Goal: Information Seeking & Learning: Find specific fact

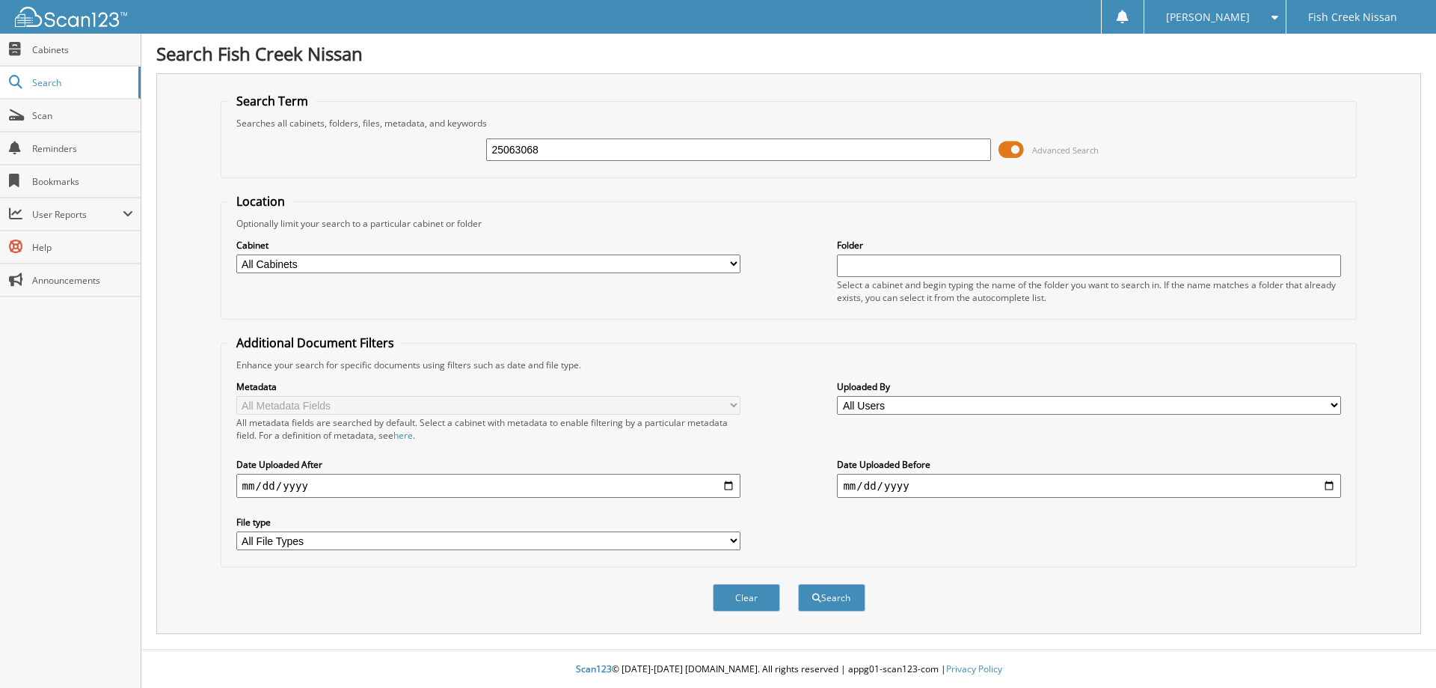
type input "25063068"
click at [798, 584] on button "Search" at bounding box center [831, 598] width 67 height 28
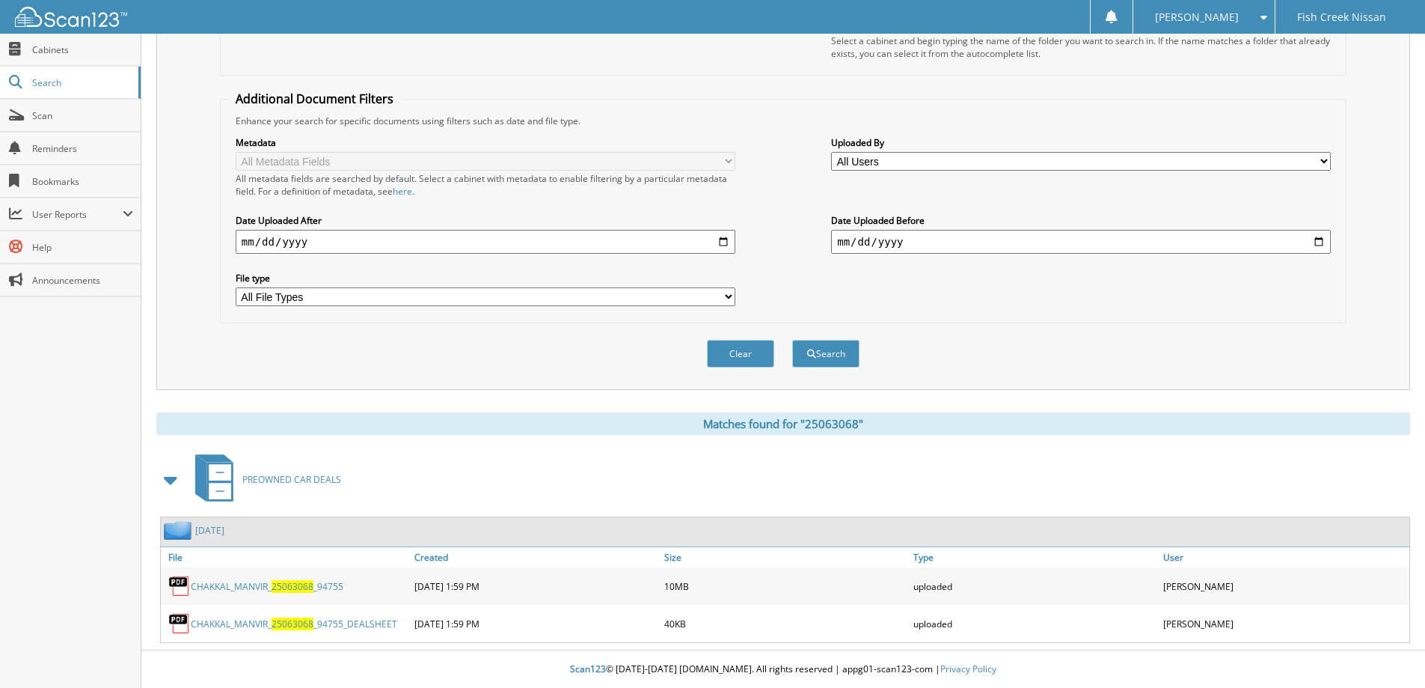
scroll to position [20, 0]
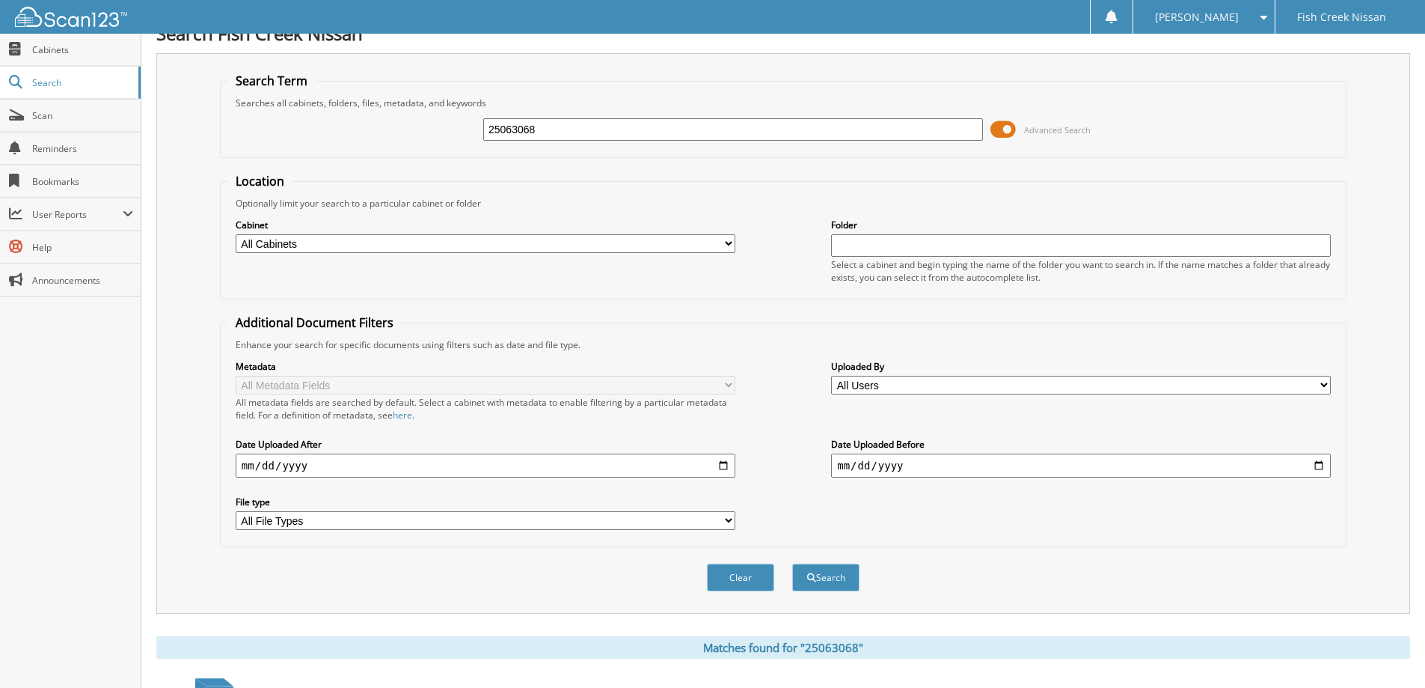
drag, startPoint x: 549, startPoint y: 138, endPoint x: 248, endPoint y: 138, distance: 300.8
click at [257, 138] on div "25063068 Advanced Search" at bounding box center [783, 129] width 1110 height 40
type input "2507508"
click at [792, 563] on button "Search" at bounding box center [825, 577] width 67 height 28
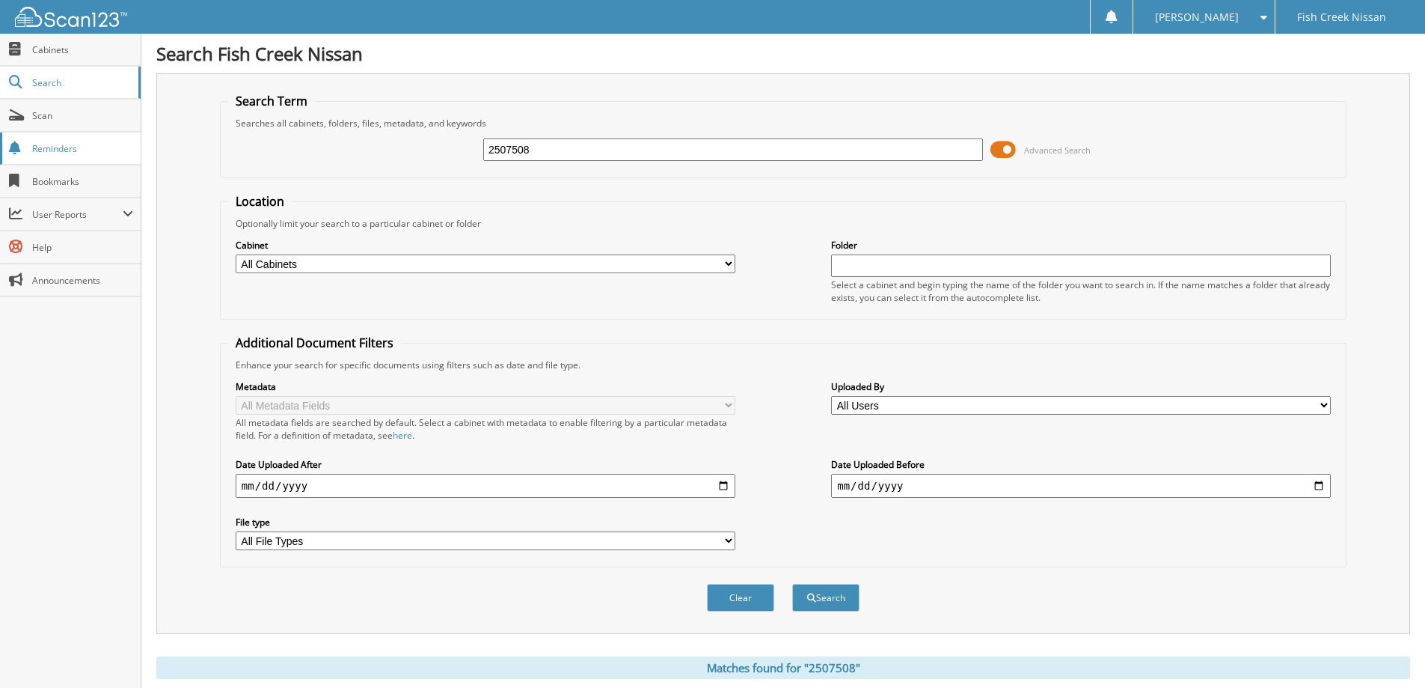
drag, startPoint x: 589, startPoint y: 148, endPoint x: 133, endPoint y: 146, distance: 455.6
click at [163, 146] on div "Search Term Searches all cabinets, folders, files, metadata, and keywords 25075…" at bounding box center [783, 353] width 1254 height 560
type input "2506477"
click at [792, 584] on button "Search" at bounding box center [825, 598] width 67 height 28
drag, startPoint x: 544, startPoint y: 153, endPoint x: 327, endPoint y: 150, distance: 217.0
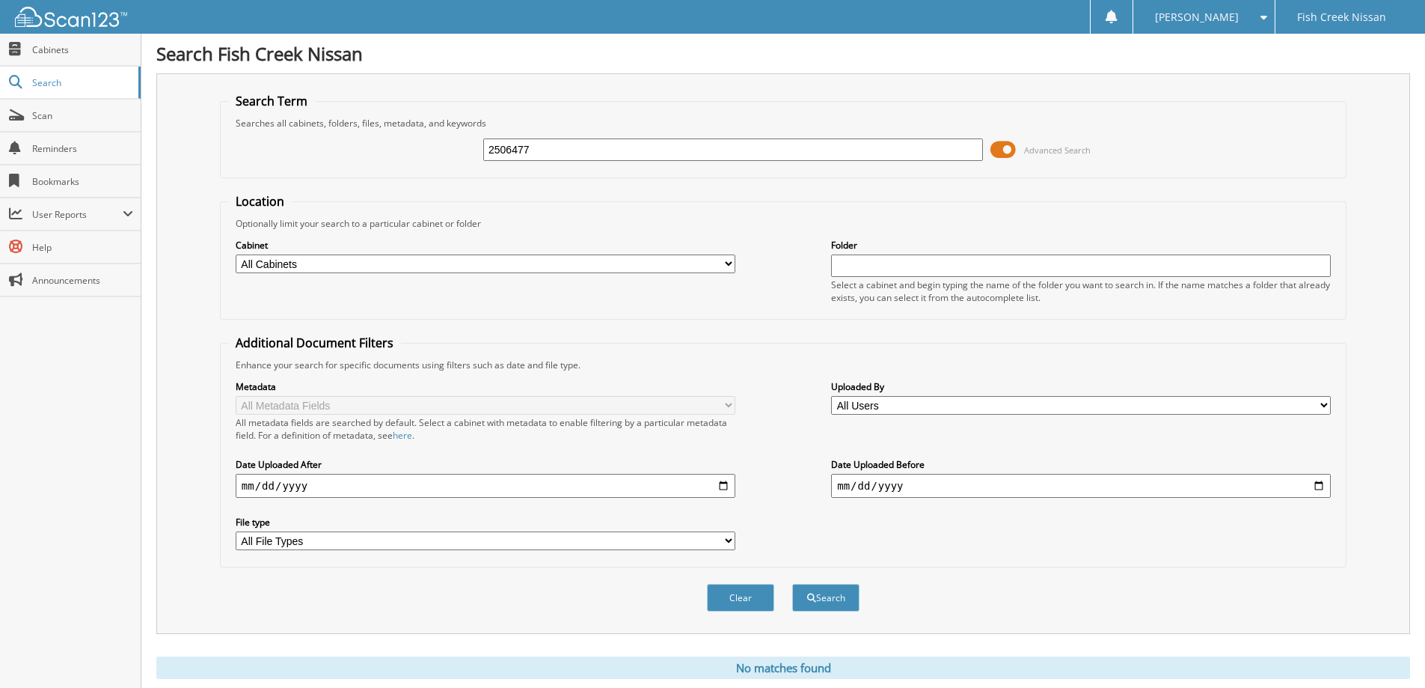
click at [329, 151] on div "2506477 Advanced Search" at bounding box center [783, 149] width 1110 height 40
type input "2506477"
click at [792, 584] on button "Search" at bounding box center [825, 598] width 67 height 28
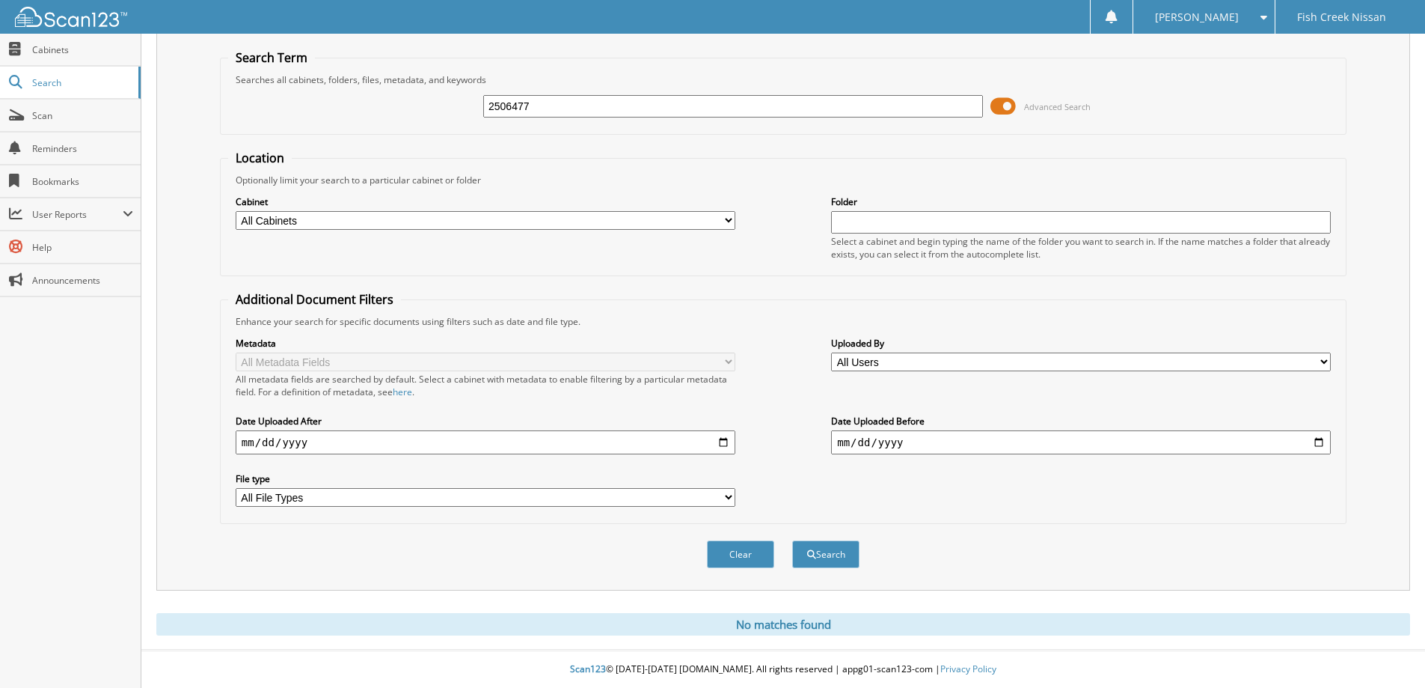
drag, startPoint x: 613, startPoint y: 105, endPoint x: 144, endPoint y: 117, distance: 469.2
click at [162, 114] on div "Search Term Searches all cabinets, folders, files, metadata, and keywords 25064…" at bounding box center [783, 310] width 1254 height 560
type input "5"
type input "2511097"
click at [792, 540] on button "Search" at bounding box center [825, 554] width 67 height 28
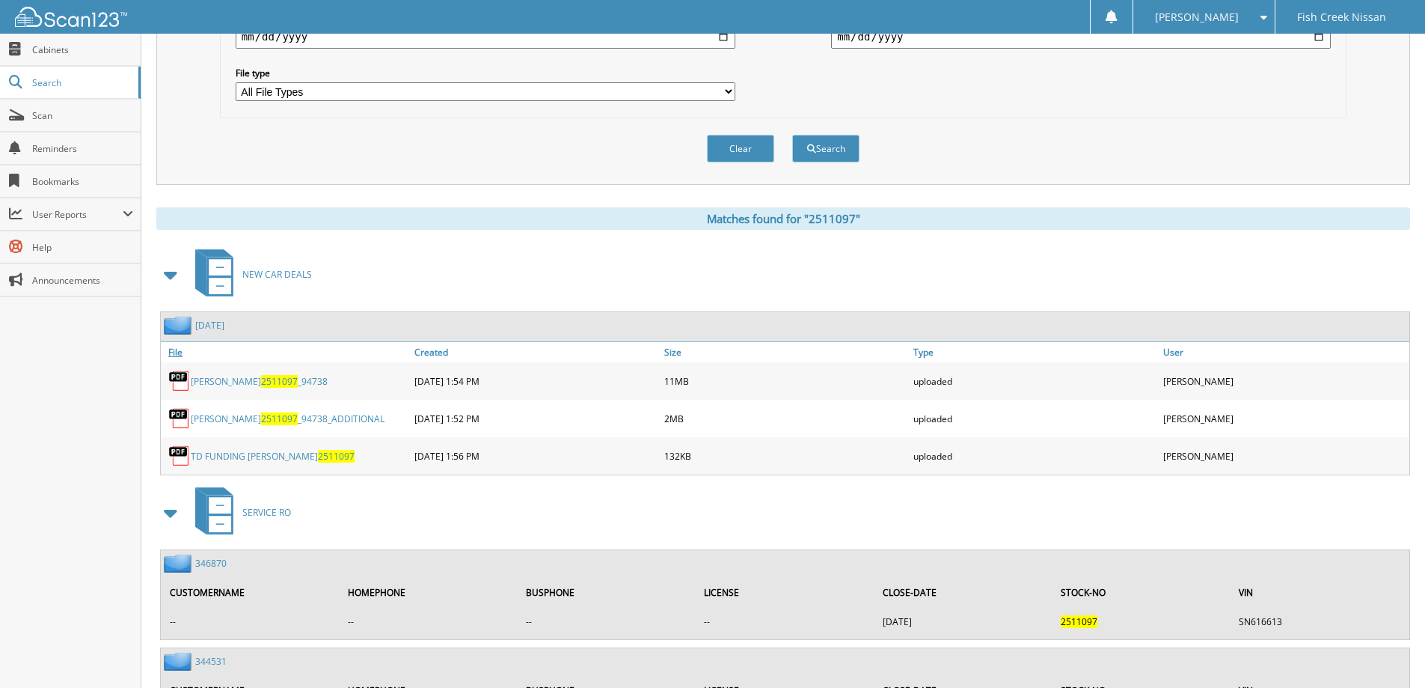
scroll to position [144, 0]
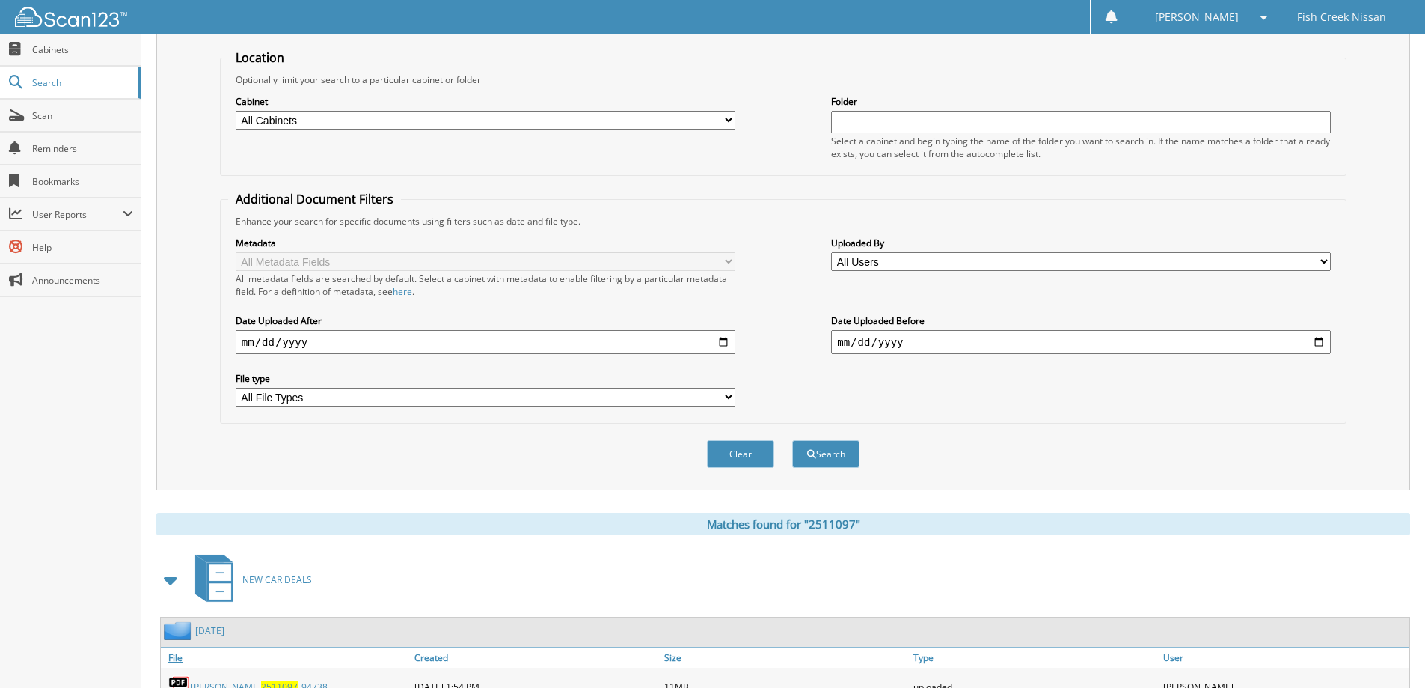
click at [388, 346] on input "date" at bounding box center [486, 342] width 500 height 24
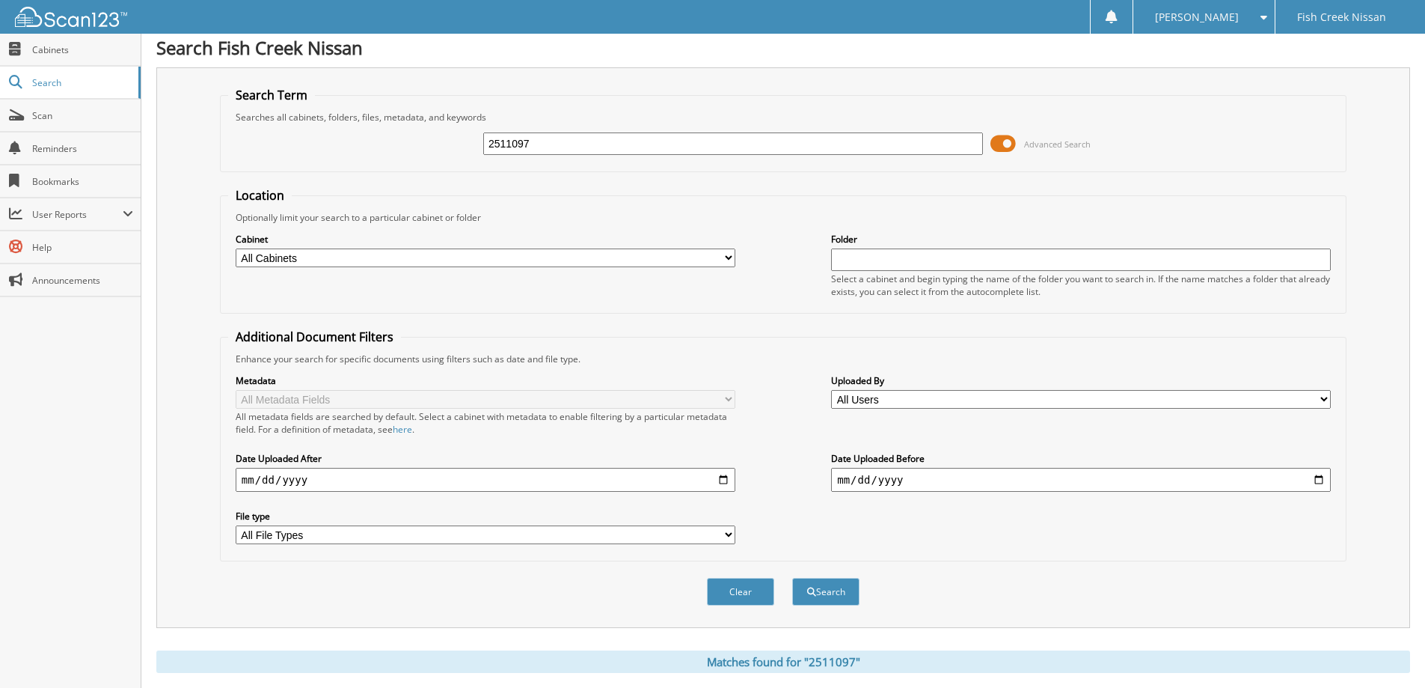
scroll to position [0, 0]
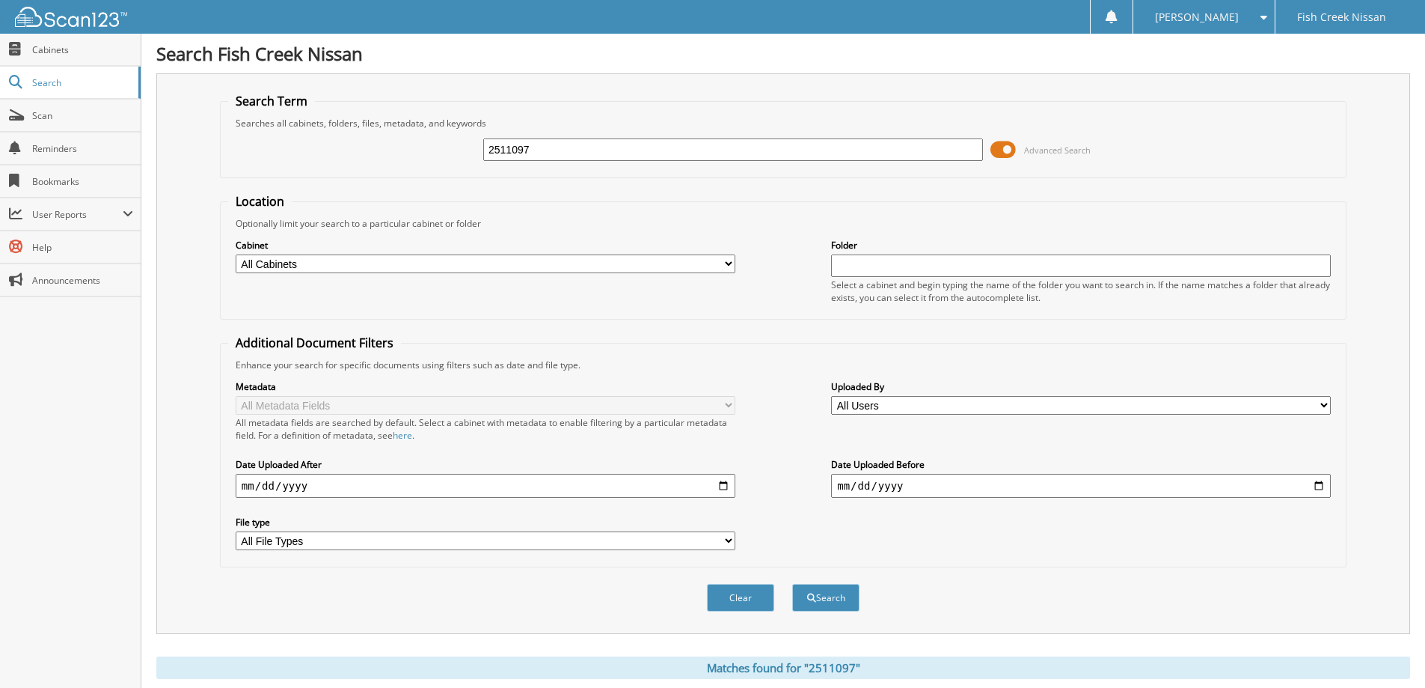
drag, startPoint x: 539, startPoint y: 147, endPoint x: 272, endPoint y: 189, distance: 270.2
click at [281, 184] on form "Search Term Searches all cabinets, folders, files, metadata, and keywords 25110…" at bounding box center [783, 360] width 1127 height 535
type input "2509546"
click at [792, 584] on button "Search" at bounding box center [825, 598] width 67 height 28
click at [70, 53] on span "Cabinets" at bounding box center [82, 49] width 101 height 13
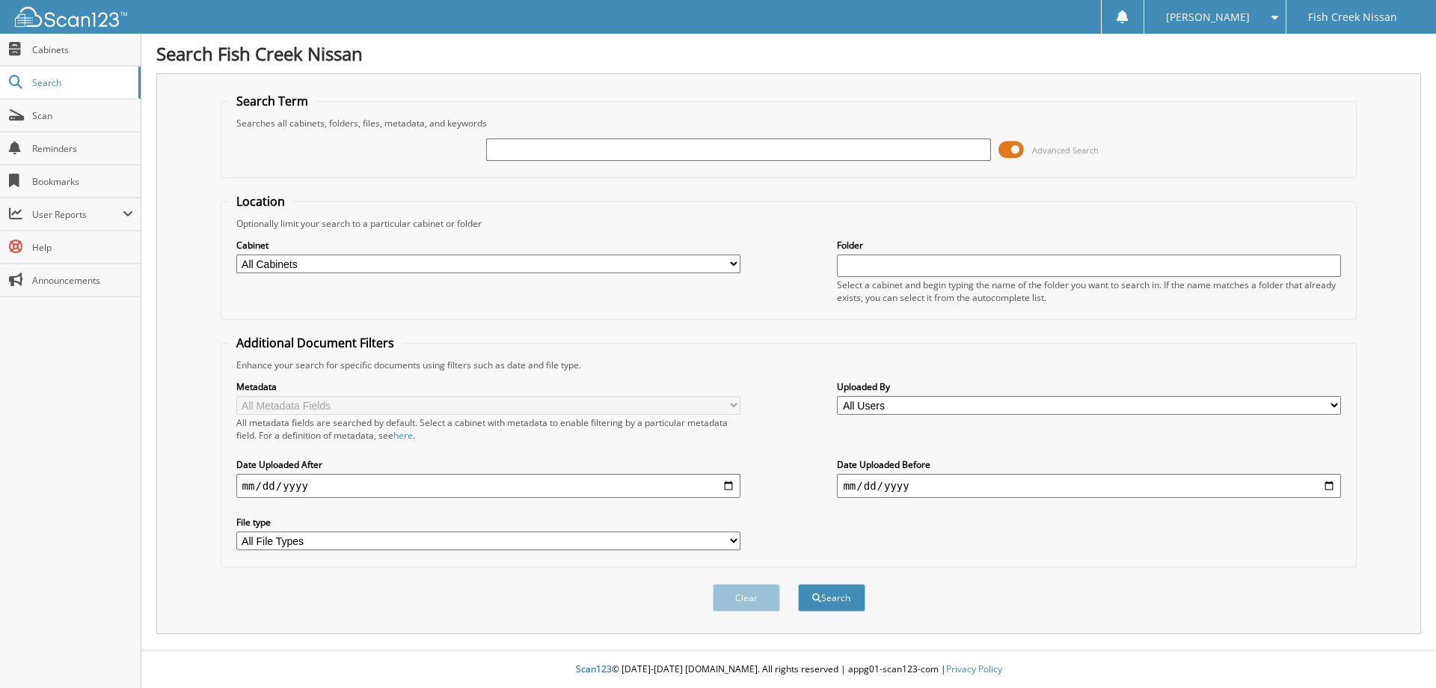
click at [535, 146] on input "text" at bounding box center [738, 149] width 504 height 22
type input "2509547"
click at [798, 584] on button "Search" at bounding box center [831, 598] width 67 height 28
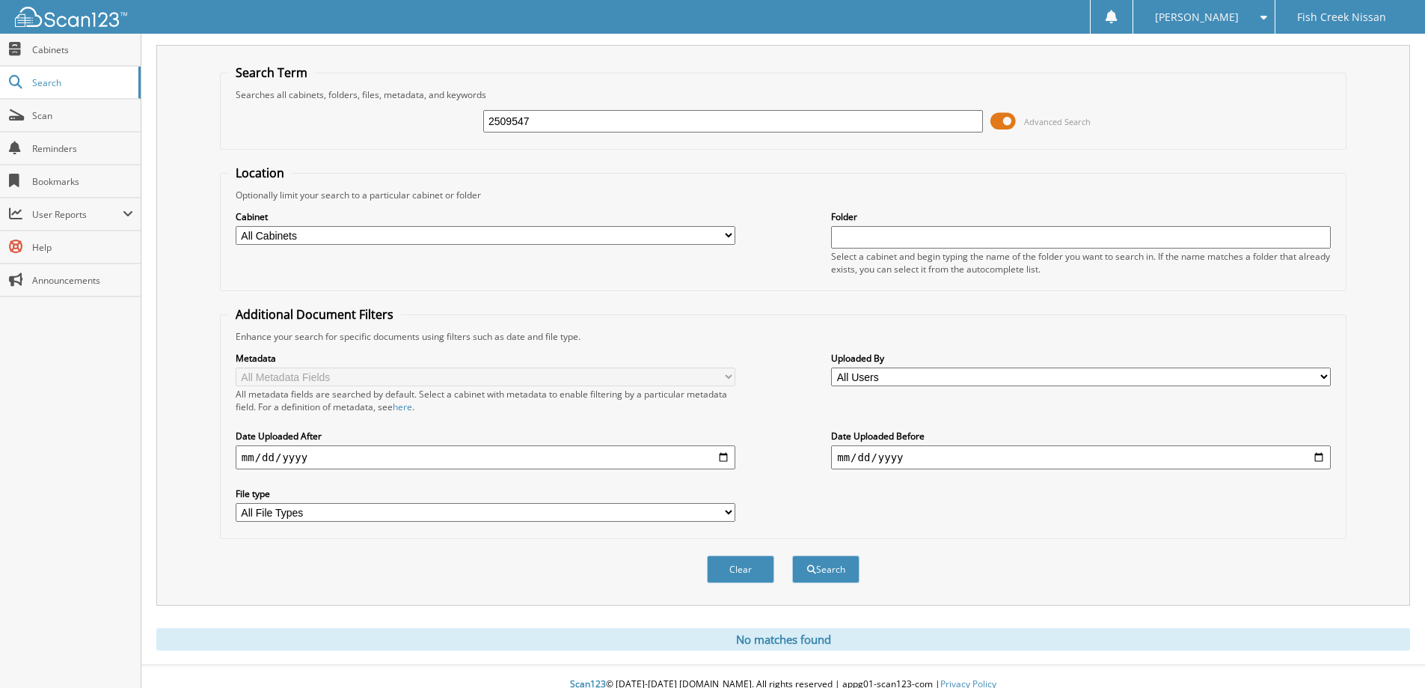
scroll to position [44, 0]
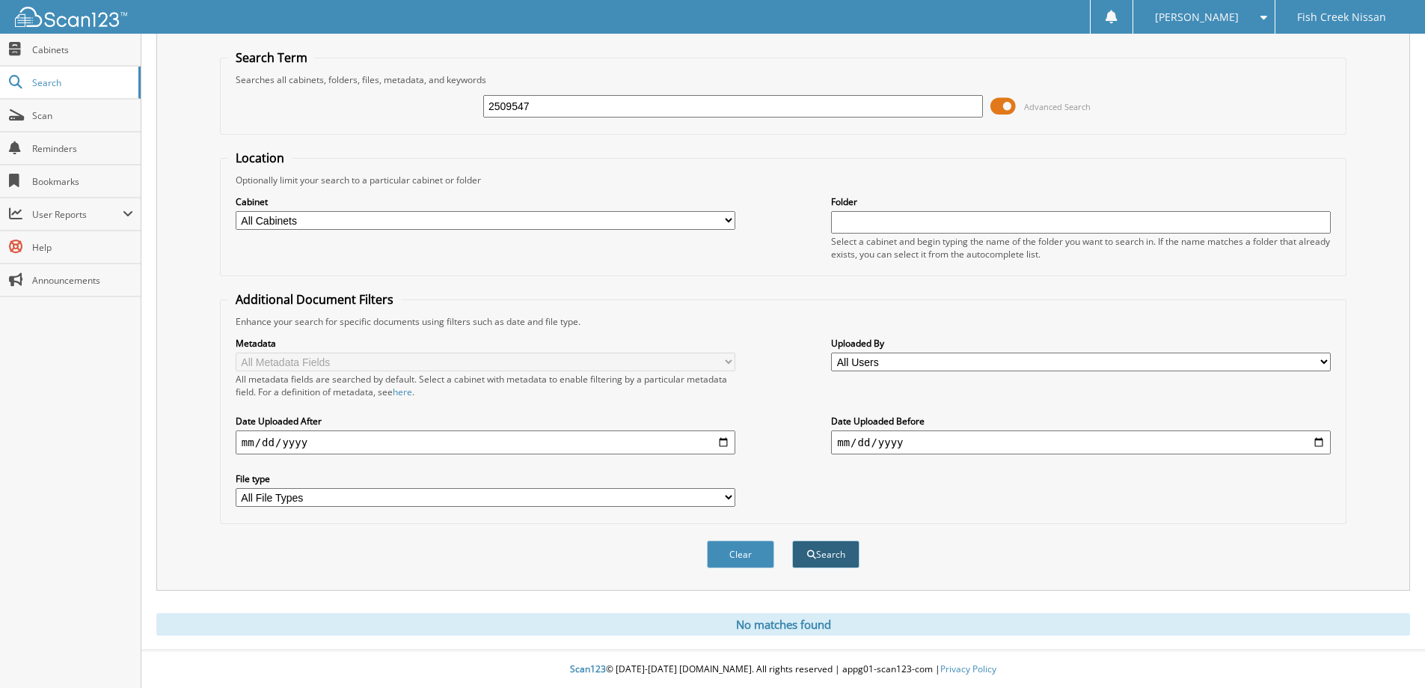
click at [828, 561] on button "Search" at bounding box center [825, 554] width 67 height 28
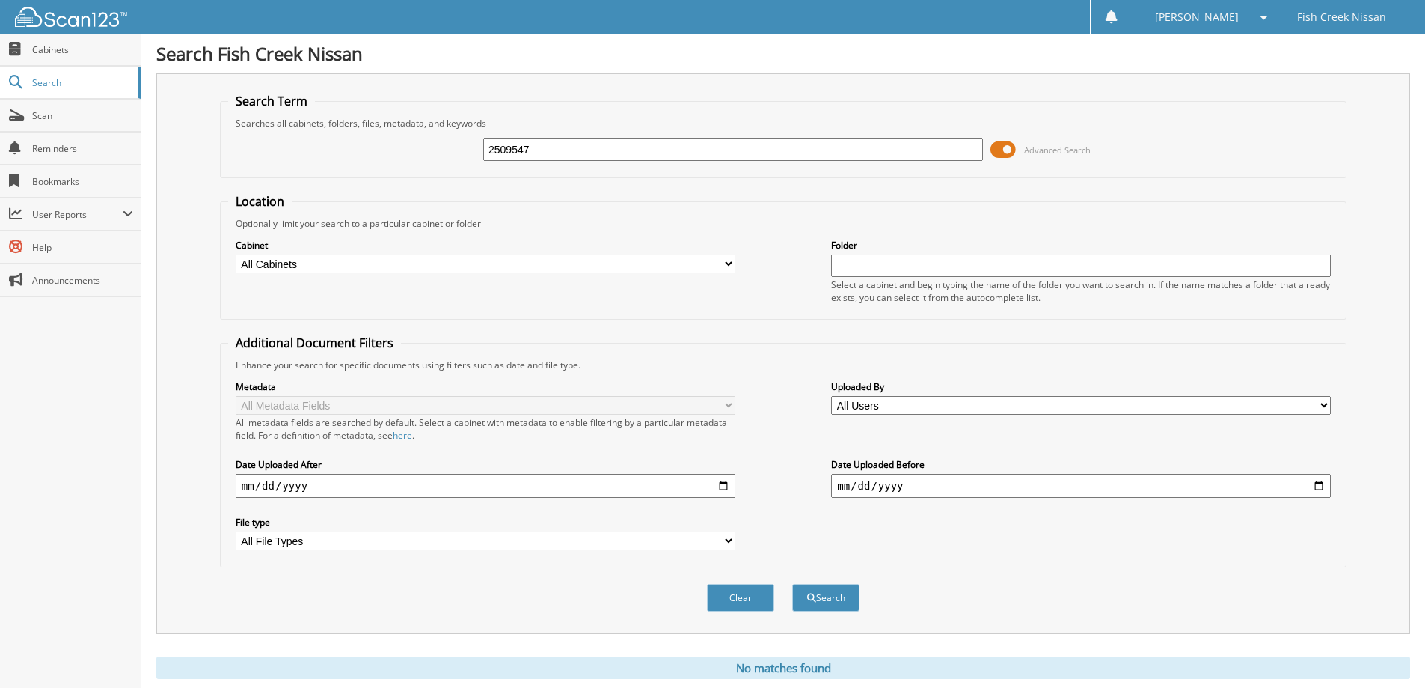
drag, startPoint x: 540, startPoint y: 147, endPoint x: 198, endPoint y: 111, distance: 344.6
click at [290, 123] on fieldset "Search Term Searches all cabinets, folders, files, metadata, and keywords 25095…" at bounding box center [783, 135] width 1127 height 85
type input "2509547"
click at [792, 584] on button "Search" at bounding box center [825, 598] width 67 height 28
click at [812, 602] on span "submit" at bounding box center [811, 597] width 9 height 9
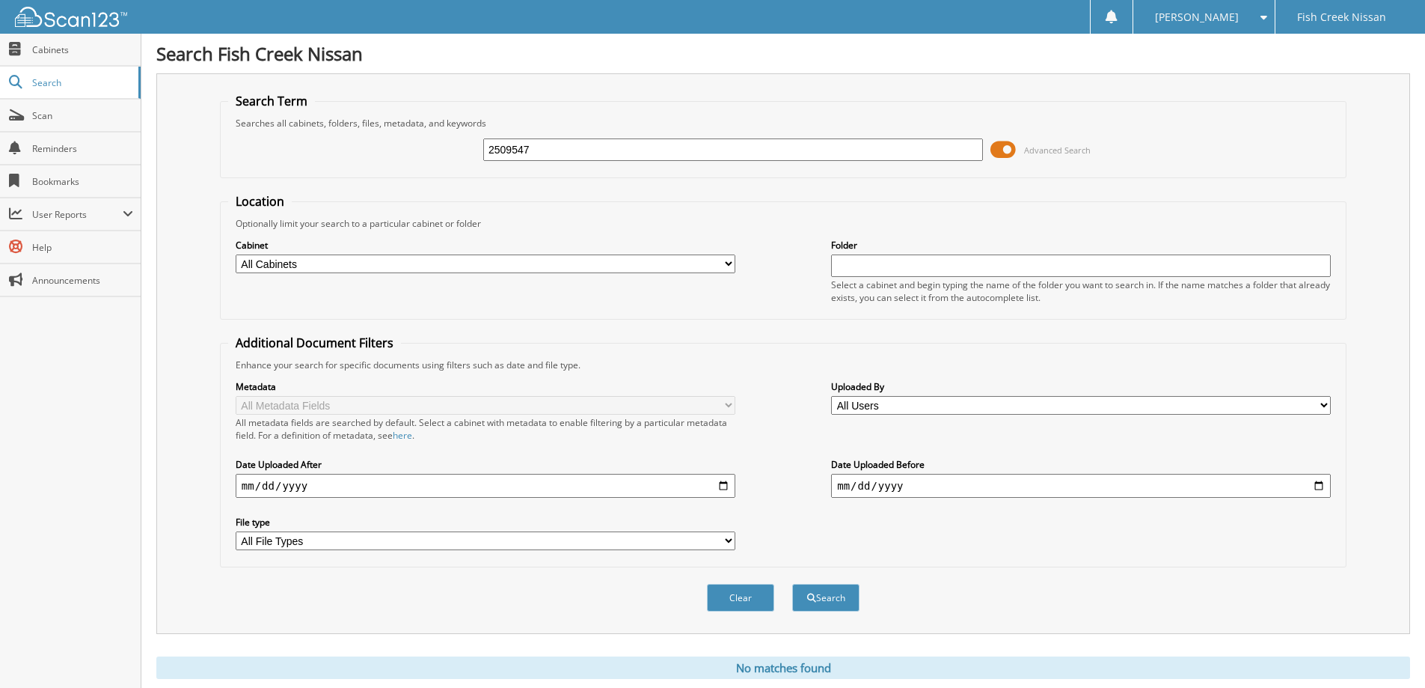
click at [717, 266] on select "All Cabinets CASH FI REMITTANCES NEW CAR DEALS PARTS PREOWNED CAR DEALS SERVICE…" at bounding box center [486, 263] width 500 height 19
click at [1006, 144] on span at bounding box center [1003, 149] width 25 height 22
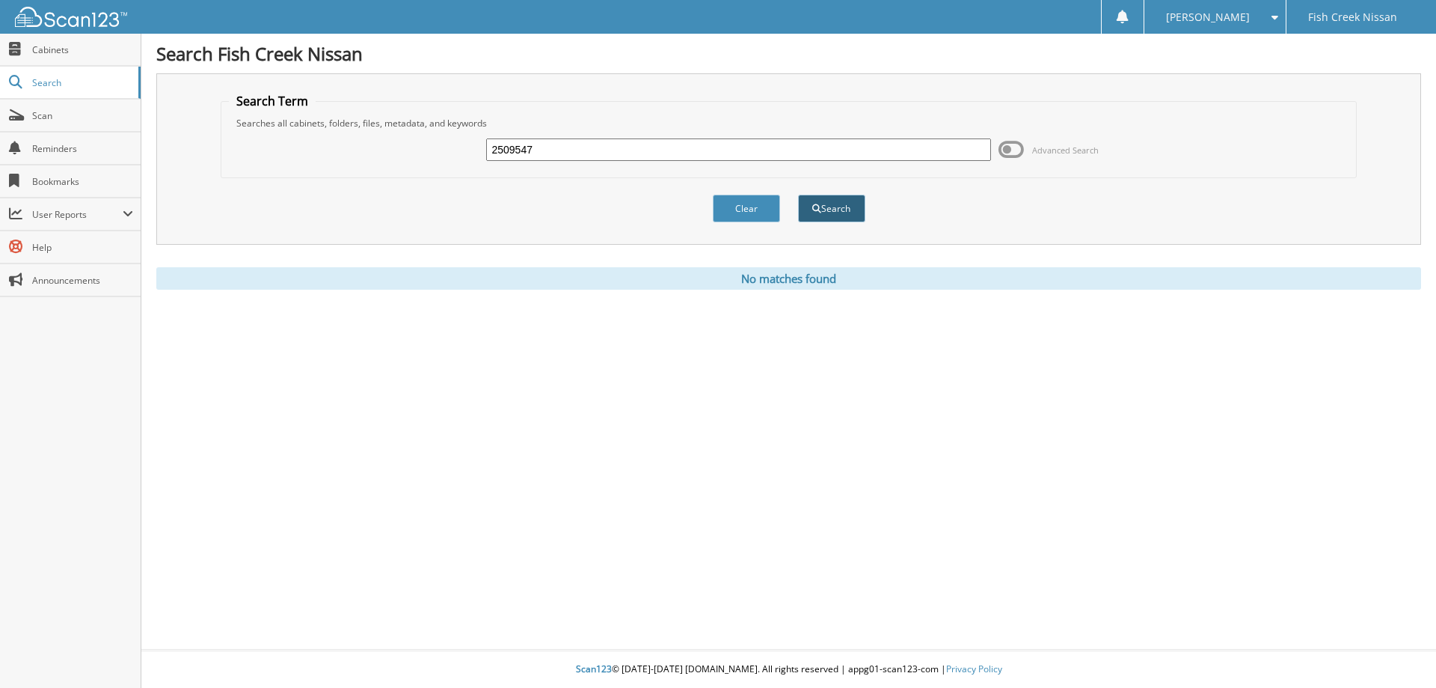
click at [827, 214] on button "Search" at bounding box center [831, 209] width 67 height 28
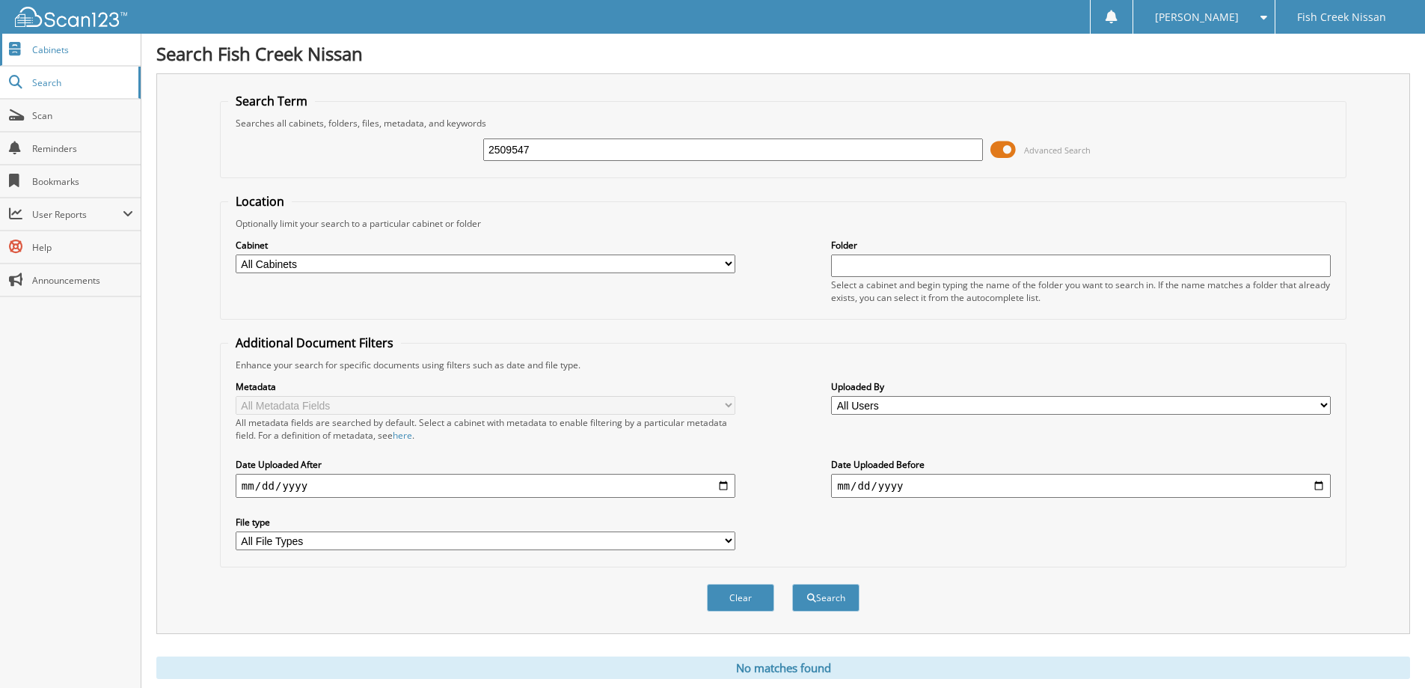
click at [46, 47] on span "Cabinets" at bounding box center [82, 49] width 101 height 13
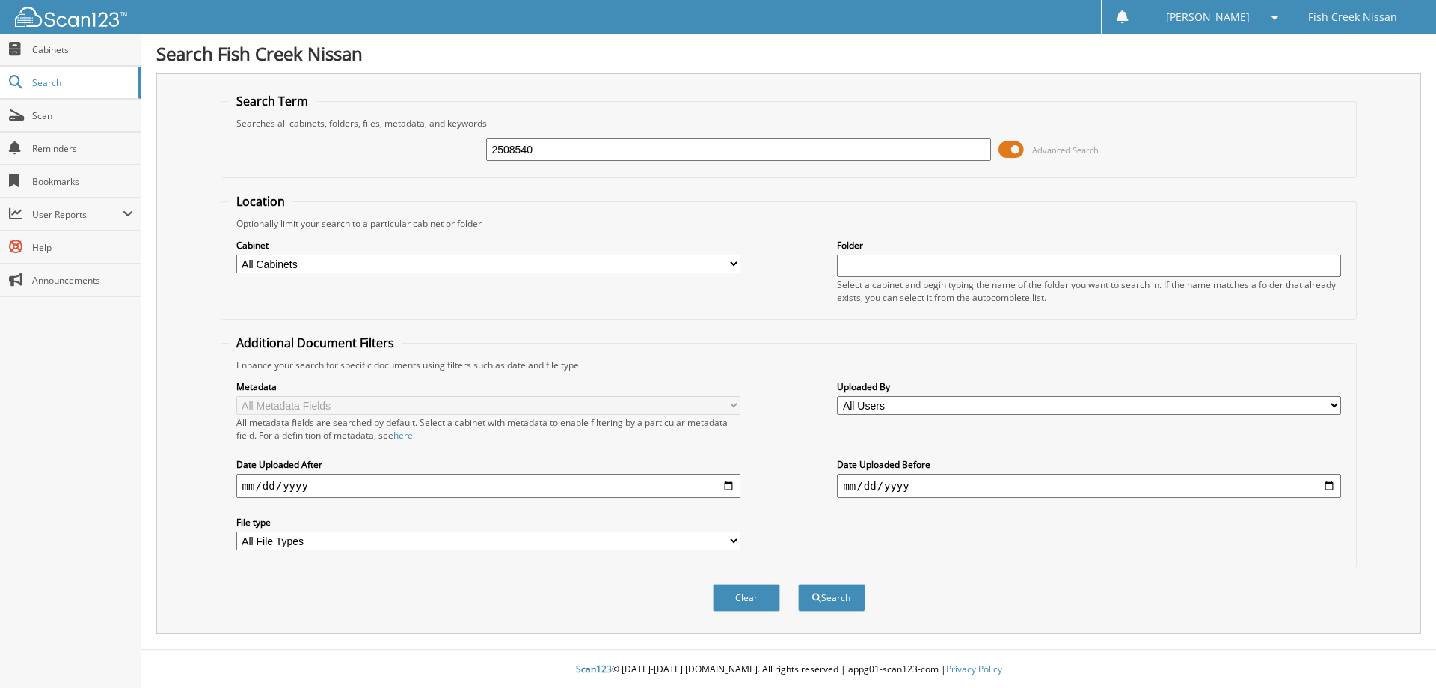
type input "2508540"
click at [798, 584] on button "Search" at bounding box center [831, 598] width 67 height 28
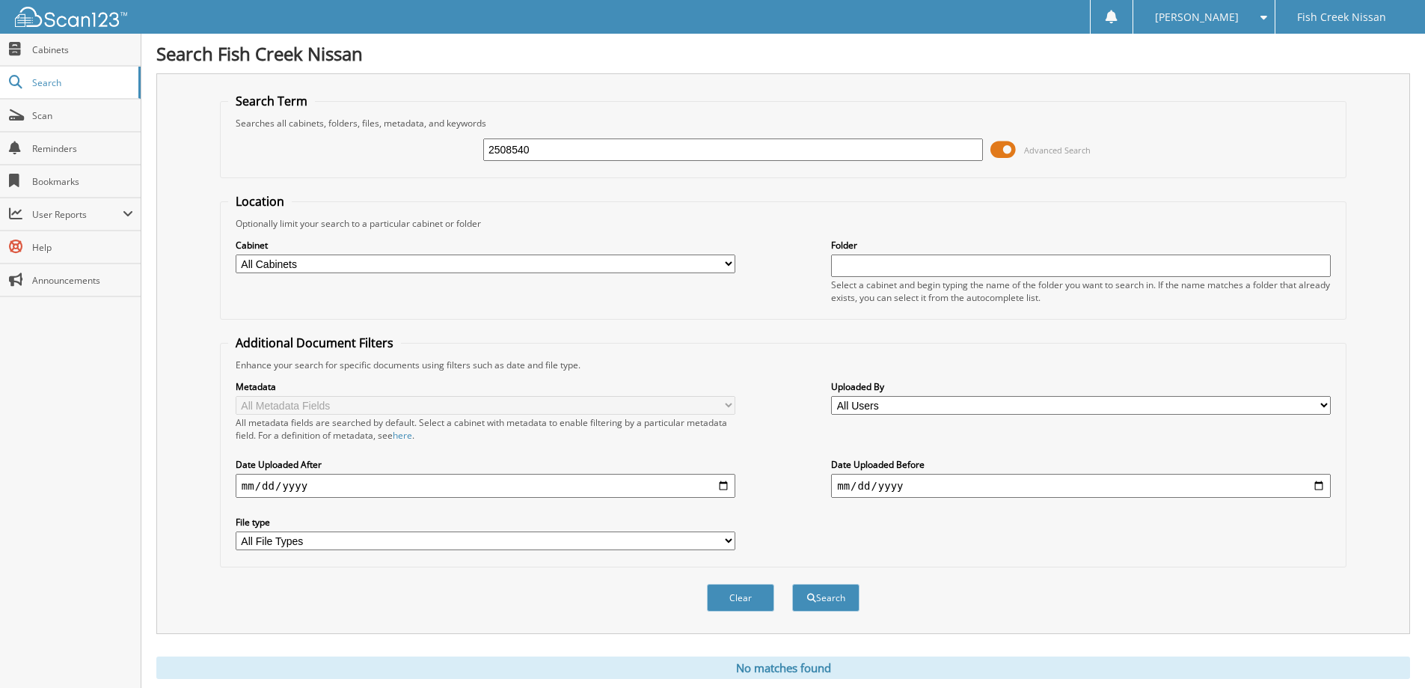
click at [653, 545] on select "All File Types CSV PDF XLSX ZIP" at bounding box center [486, 540] width 500 height 19
select select "pdf"
click at [236, 532] on select "All File Types CSV PDF XLSX ZIP" at bounding box center [486, 540] width 500 height 19
click at [826, 597] on button "Search" at bounding box center [825, 598] width 67 height 28
select select "pdf"
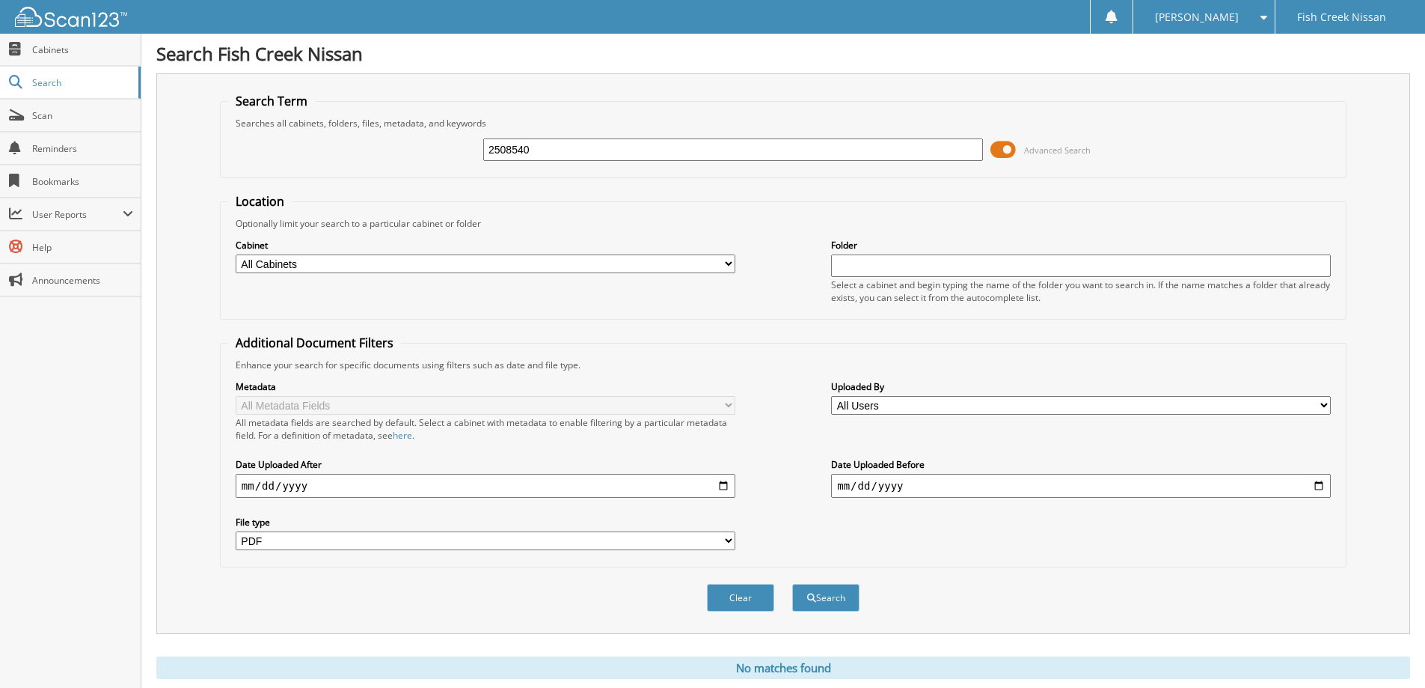
click at [635, 150] on input "2508540" at bounding box center [733, 149] width 500 height 22
click at [896, 403] on select "All Users [PERSON_NAME] [PERSON_NAME] [PERSON_NAME] [PERSON_NAME] [PERSON_NAME]…" at bounding box center [1081, 405] width 500 height 19
click at [69, 48] on span "Cabinets" at bounding box center [82, 49] width 101 height 13
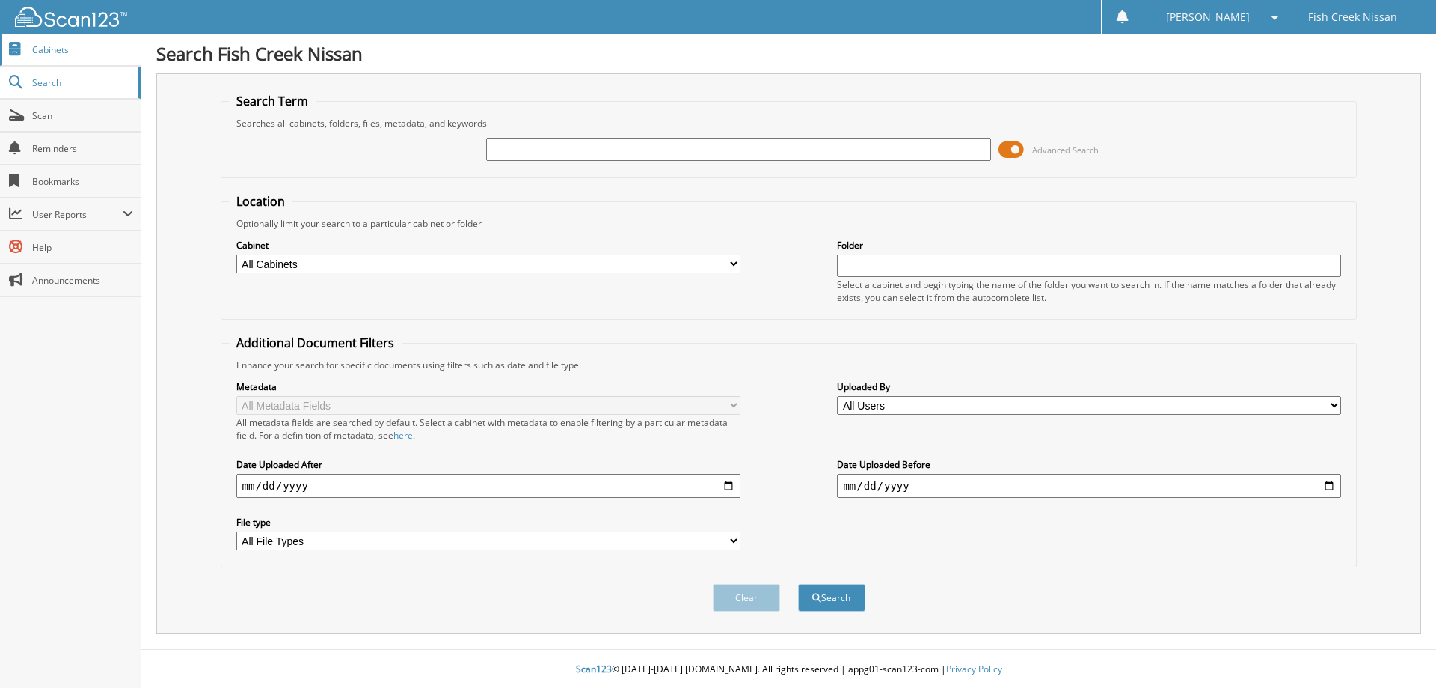
click at [86, 49] on span "Cabinets" at bounding box center [82, 49] width 101 height 13
click at [491, 144] on input "text" at bounding box center [738, 149] width 504 height 22
type input "2509547"
click at [798, 584] on button "Search" at bounding box center [831, 598] width 67 height 28
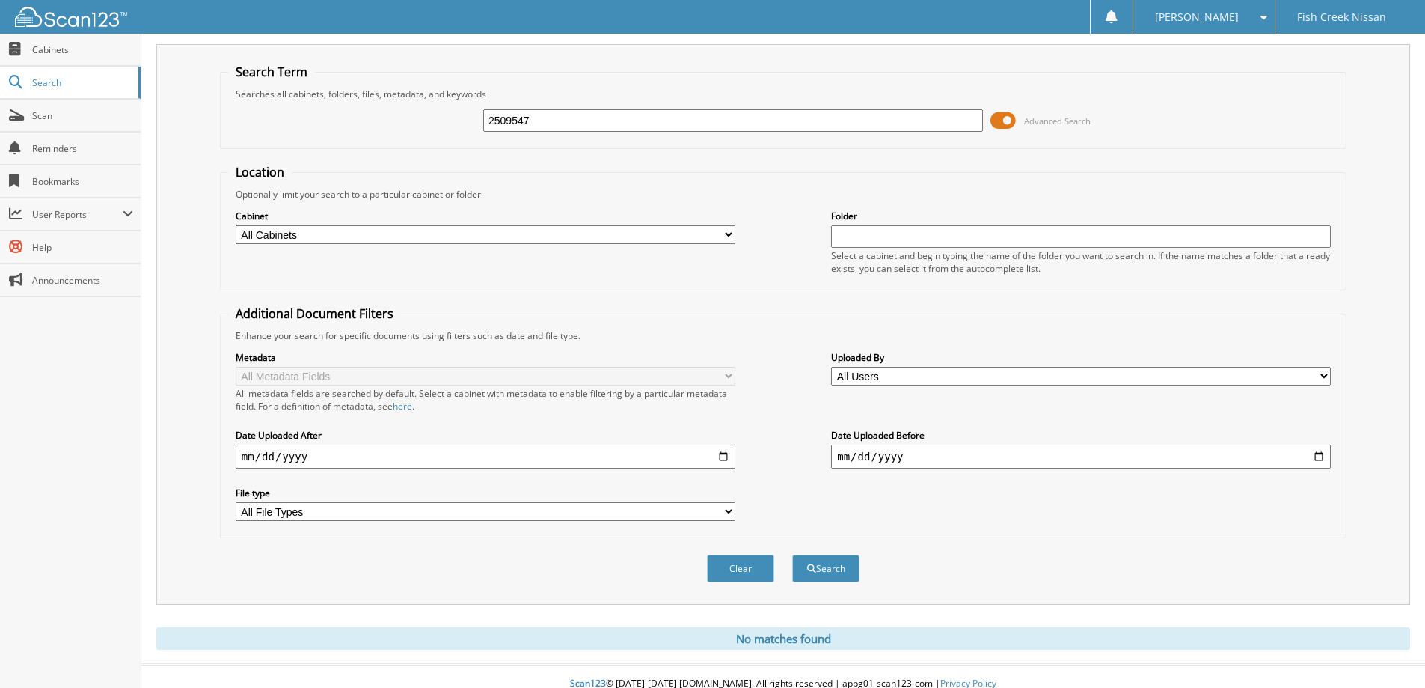
scroll to position [44, 0]
